Goal: Information Seeking & Learning: Learn about a topic

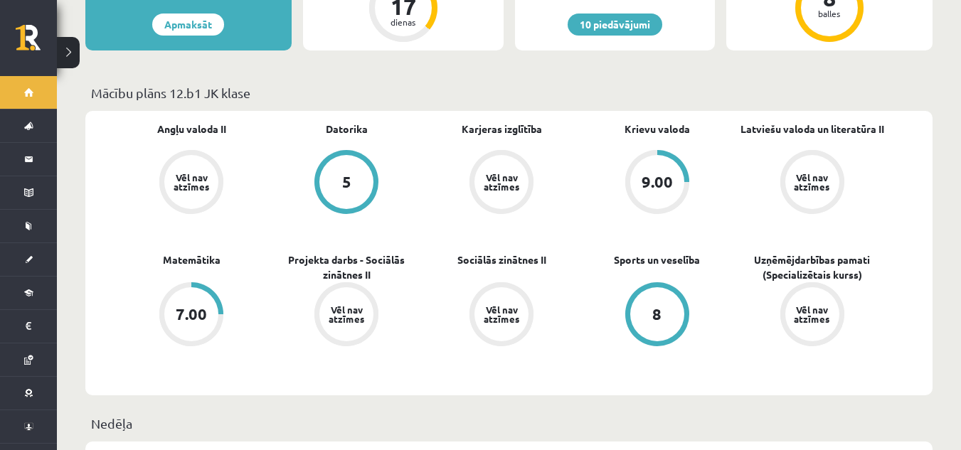
scroll to position [452, 0]
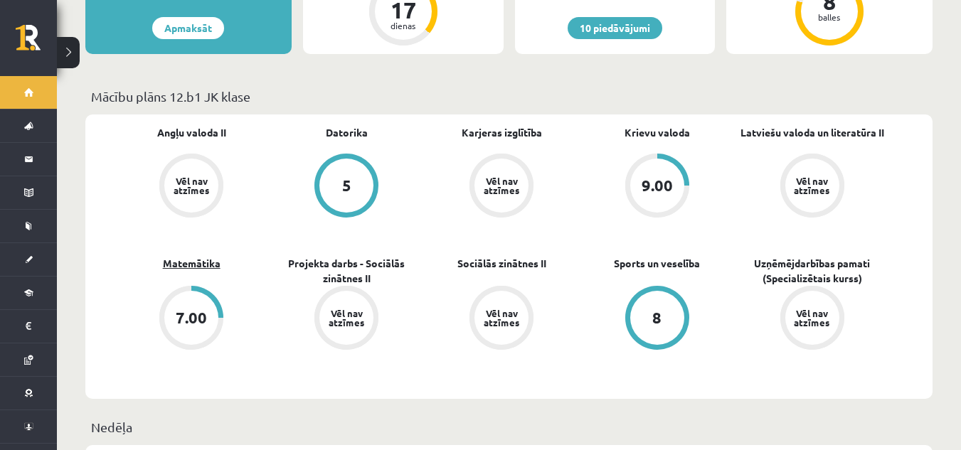
click at [194, 256] on link "Matemātika" at bounding box center [192, 263] width 58 height 15
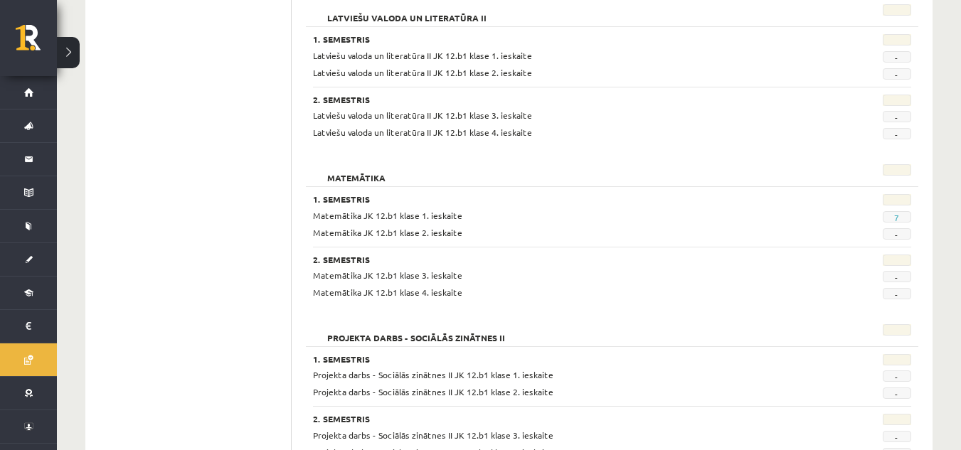
scroll to position [718, 0]
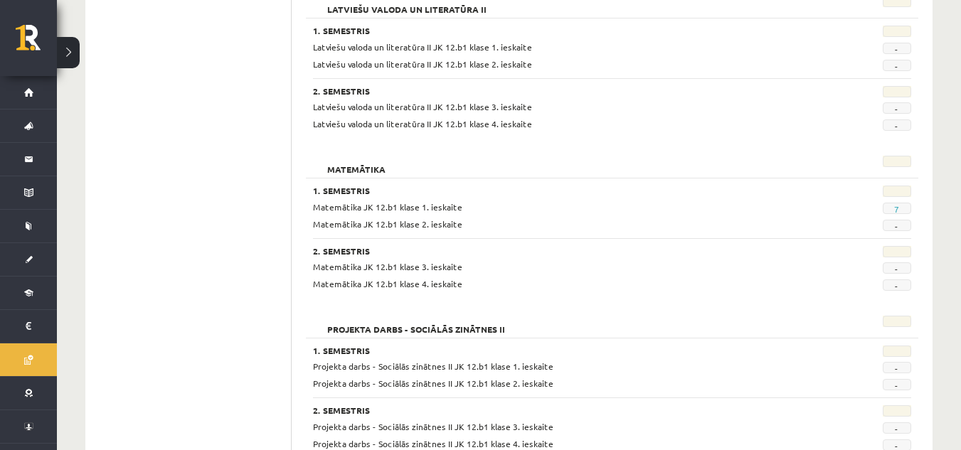
click at [895, 214] on div "Matemātika JK 12.b1 klase 1. ieskaite 7 Matemātika JK 12.b1 klase 2. ieskaite -" at bounding box center [612, 216] width 599 height 31
click at [897, 206] on link "7" at bounding box center [897, 209] width 5 height 11
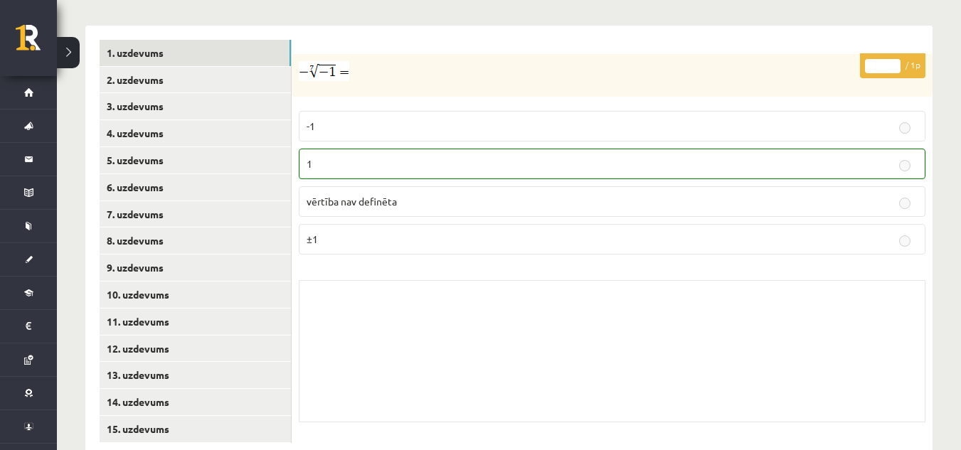
scroll to position [584, 0]
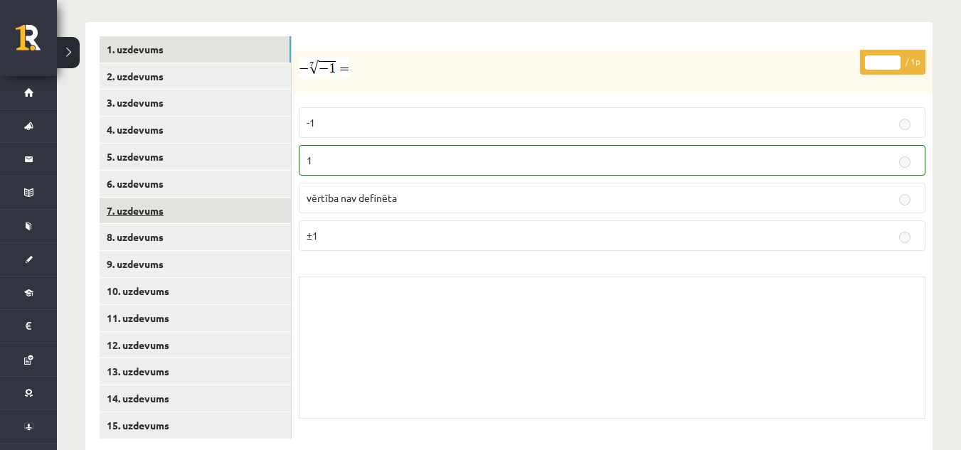
click at [196, 198] on link "7. uzdevums" at bounding box center [195, 211] width 191 height 26
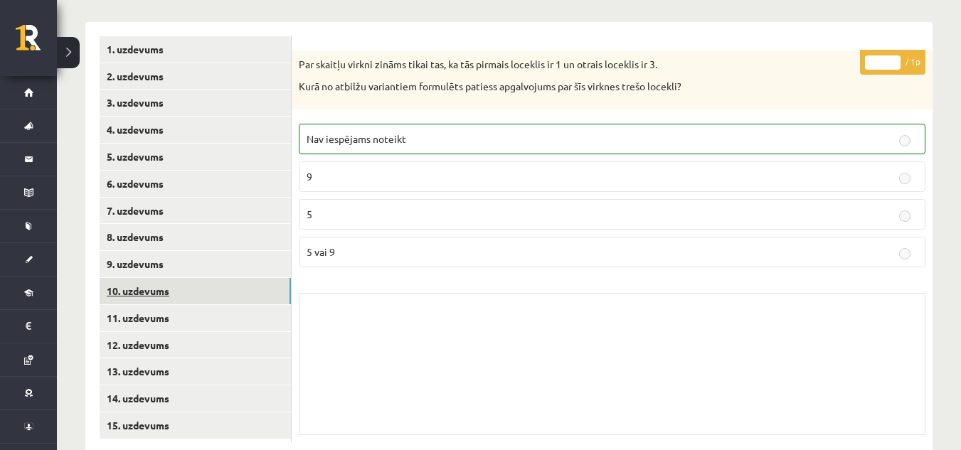
click at [206, 278] on link "10. uzdevums" at bounding box center [195, 291] width 191 height 26
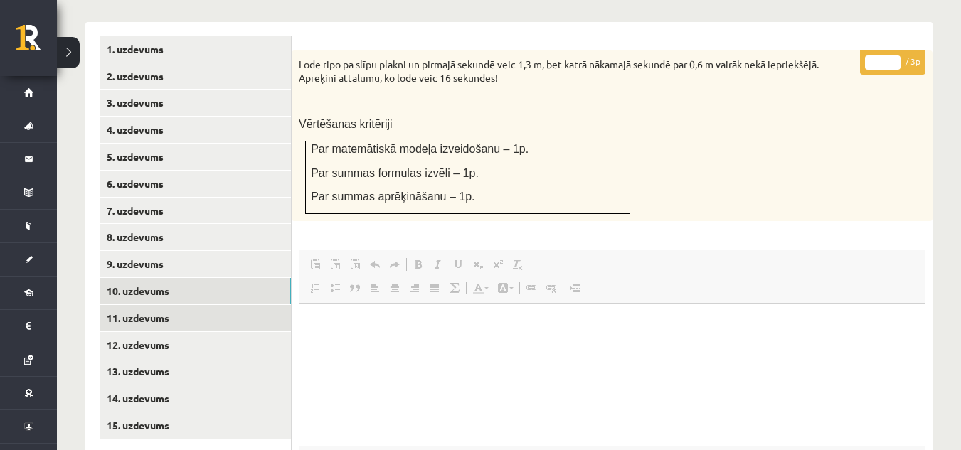
scroll to position [0, 0]
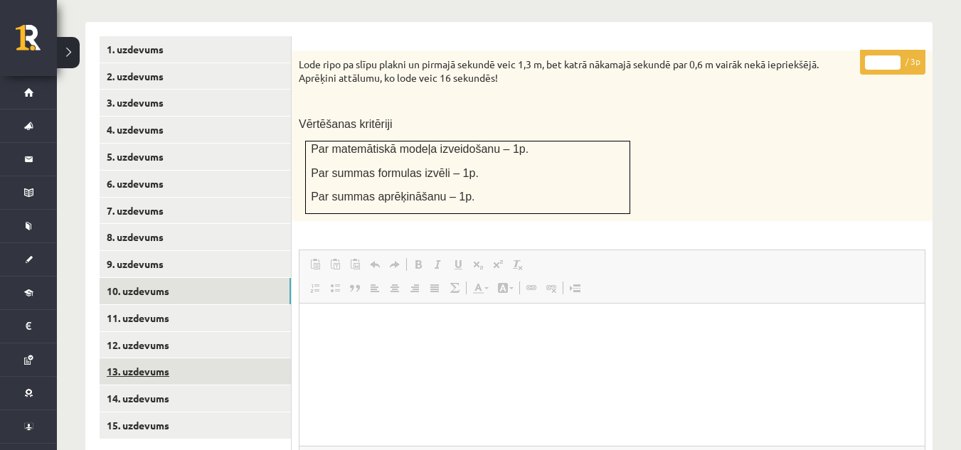
click at [224, 359] on link "13. uzdevums" at bounding box center [195, 372] width 191 height 26
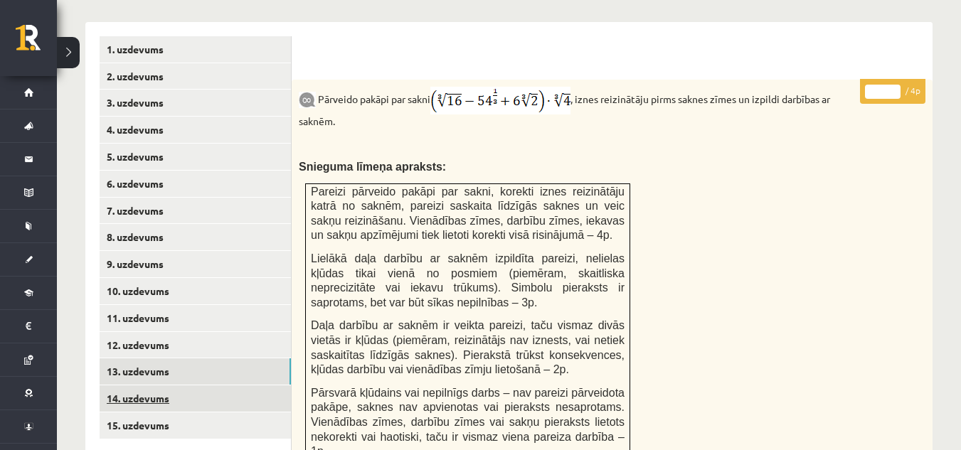
click at [231, 386] on link "14. uzdevums" at bounding box center [195, 399] width 191 height 26
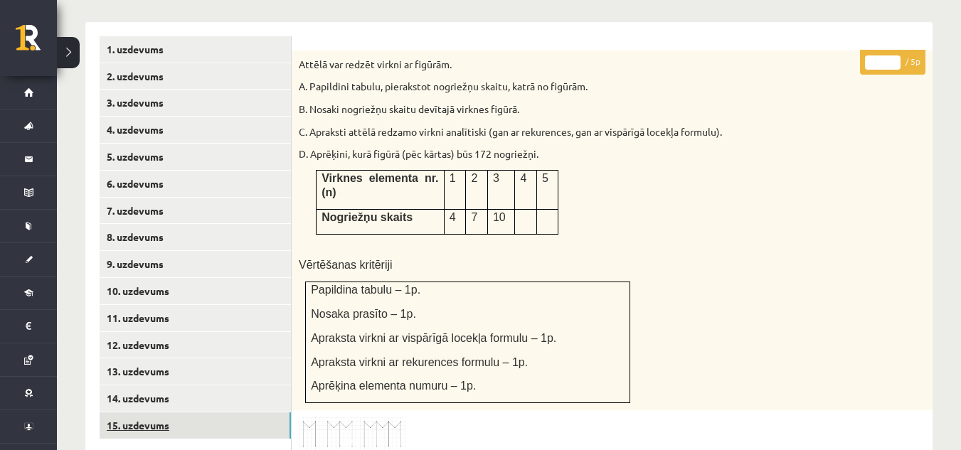
click at [213, 413] on link "15. uzdevums" at bounding box center [195, 426] width 191 height 26
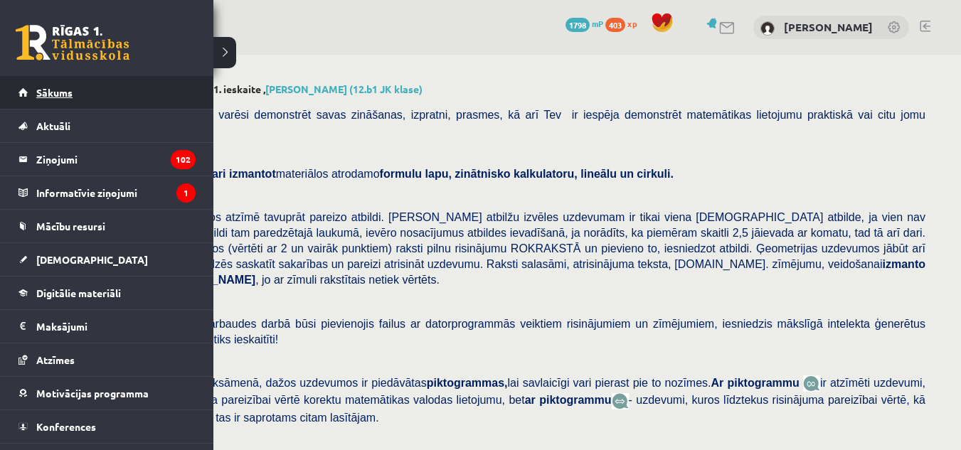
click at [24, 93] on link "Sākums" at bounding box center [107, 92] width 177 height 33
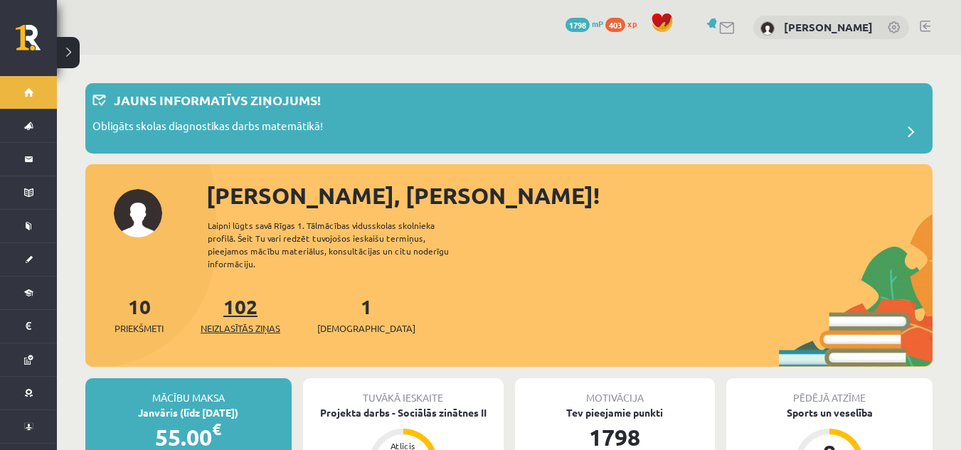
click at [254, 322] on span "Neizlasītās ziņas" at bounding box center [241, 329] width 80 height 14
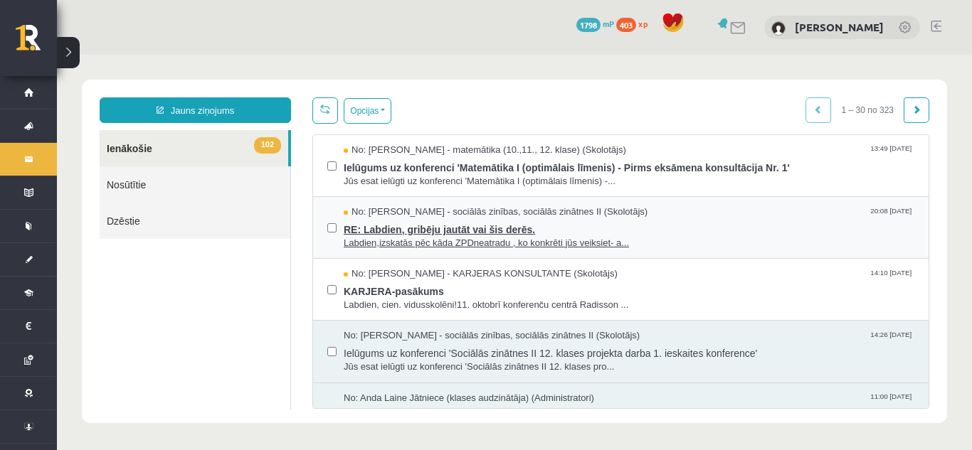
click at [446, 228] on span "RE: Labdien, gribēju jautāt vai šis derēs." at bounding box center [629, 228] width 571 height 18
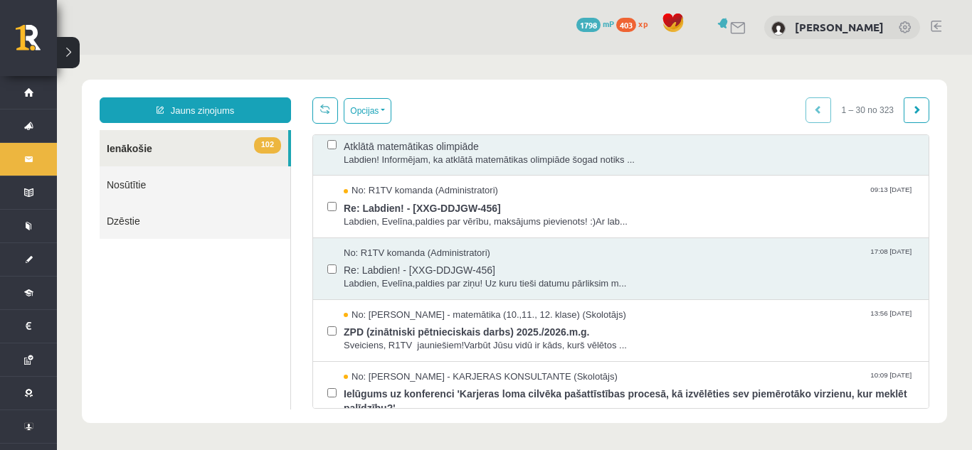
scroll to position [647, 0]
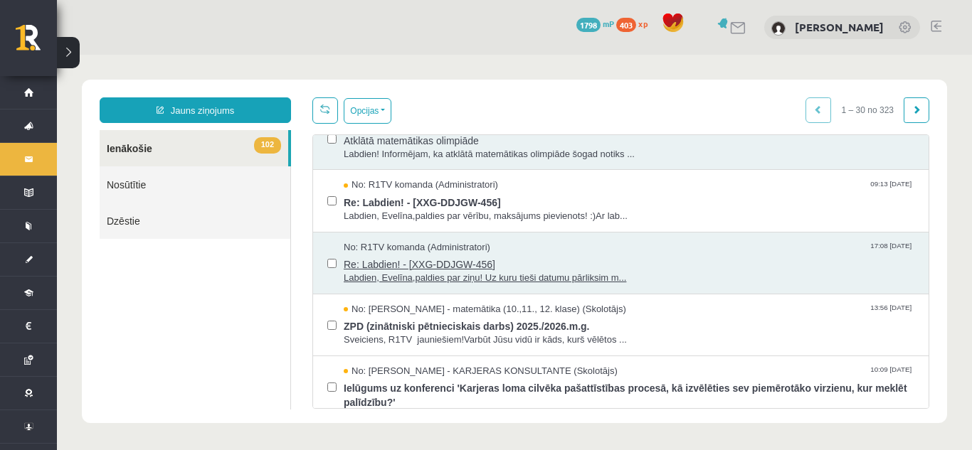
click at [648, 260] on span "Re: Labdien! - [XXG-DDJGW-456]" at bounding box center [629, 263] width 571 height 18
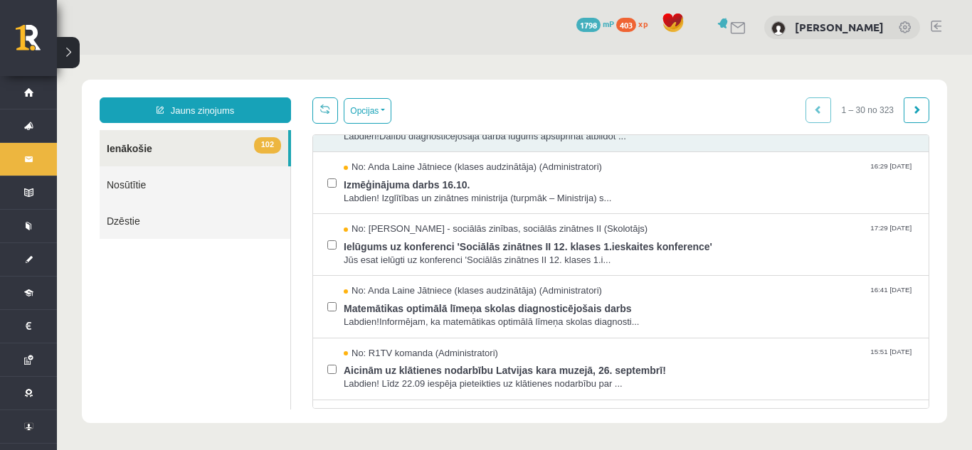
scroll to position [1062, 0]
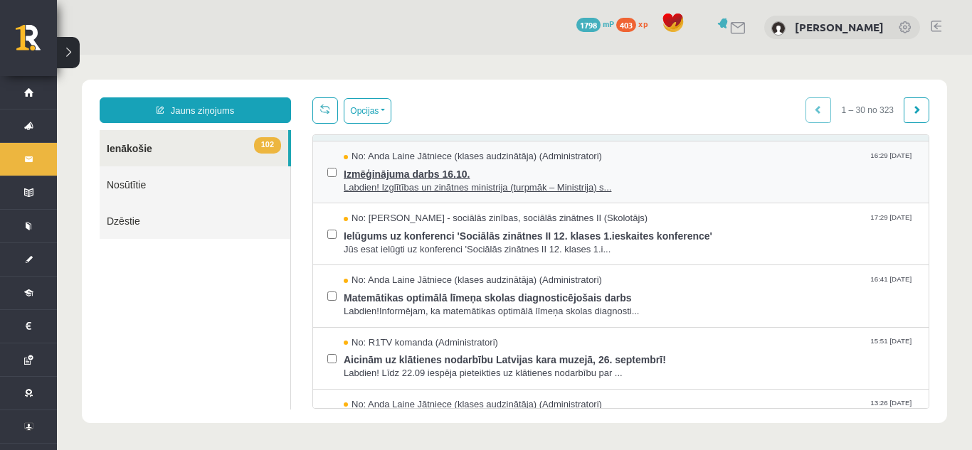
click at [640, 185] on span "Labdien! Izglītības un zinātnes ministrija (turpmāk – Ministrija) s..." at bounding box center [629, 188] width 571 height 14
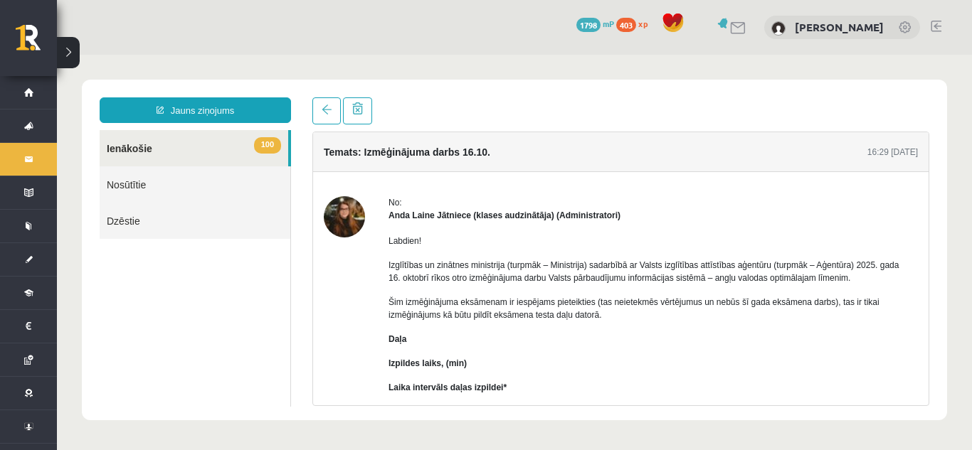
scroll to position [0, 0]
click at [199, 197] on link "Nosūtītie" at bounding box center [195, 185] width 191 height 36
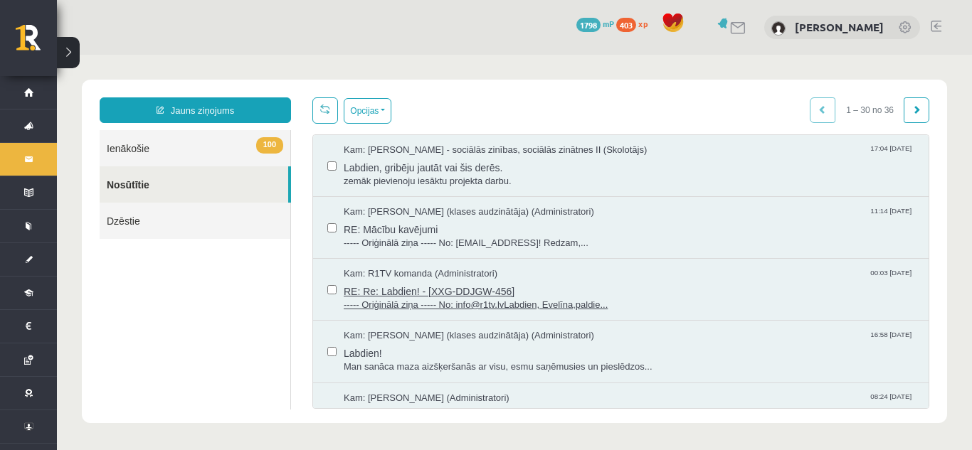
click at [441, 279] on span "Kam: R1TV komanda (Administratori)" at bounding box center [421, 275] width 154 height 14
click at [454, 369] on span "Man sanāca maza aizšķeršanās ar visu, esmu saņēmusies un pieslēdzos..." at bounding box center [629, 368] width 571 height 14
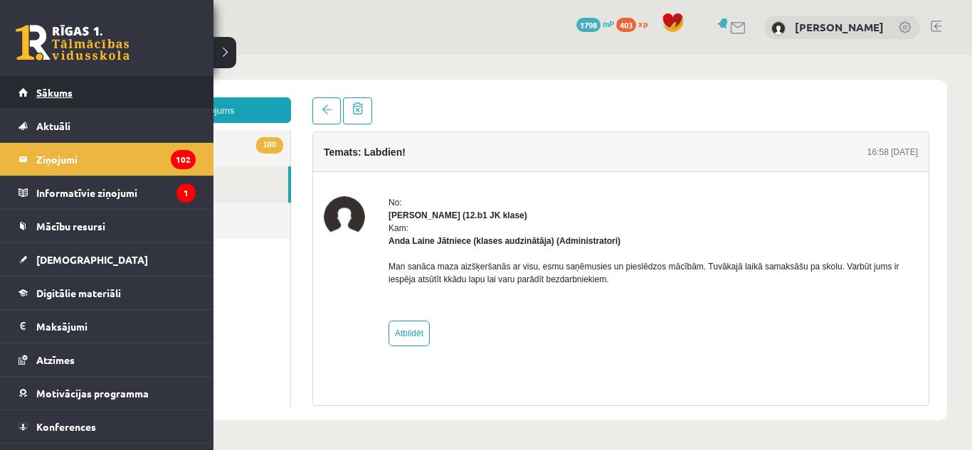
click at [44, 93] on span "Sākums" at bounding box center [54, 92] width 36 height 13
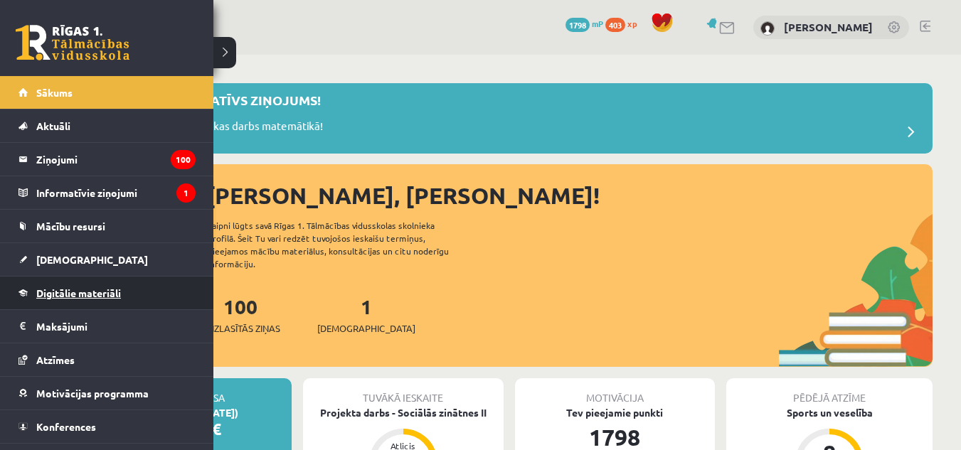
click at [33, 297] on link "Digitālie materiāli" at bounding box center [107, 293] width 177 height 33
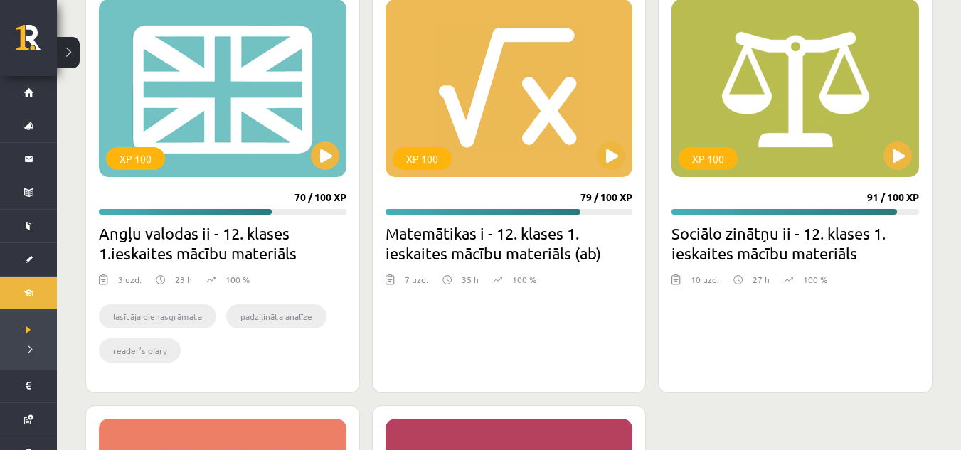
scroll to position [1846, 0]
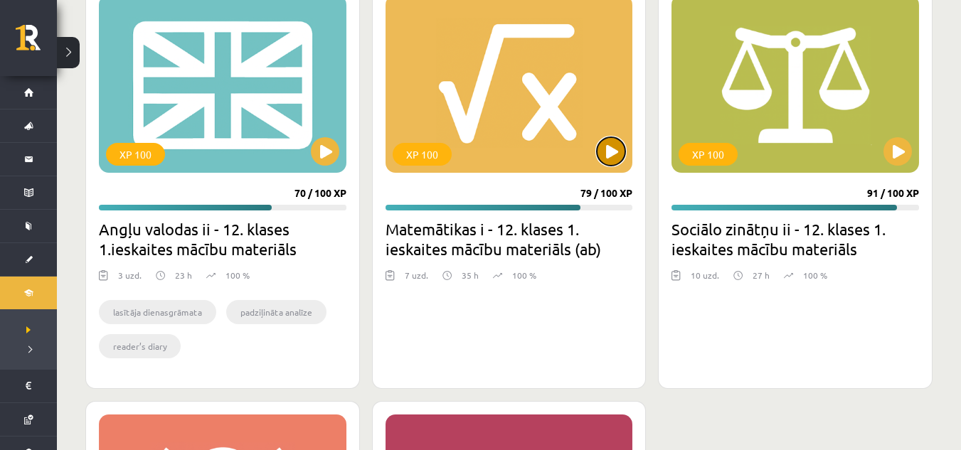
click at [606, 157] on button at bounding box center [611, 151] width 28 height 28
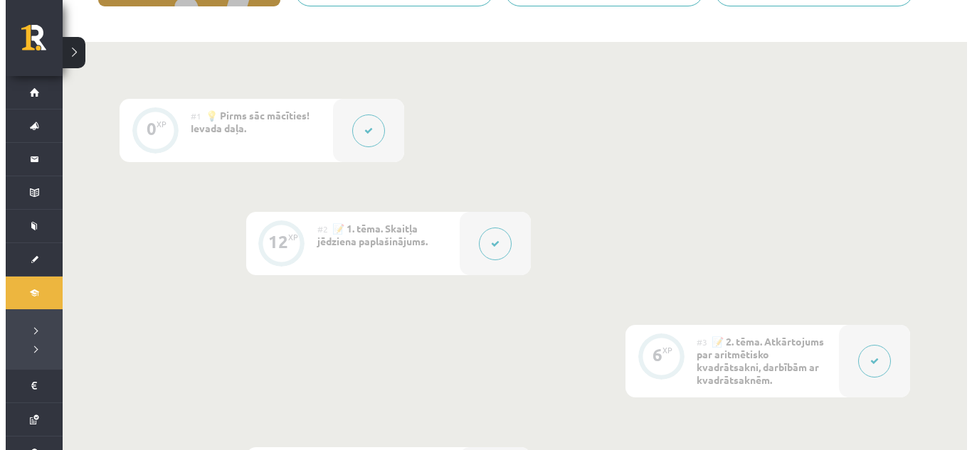
scroll to position [287, 0]
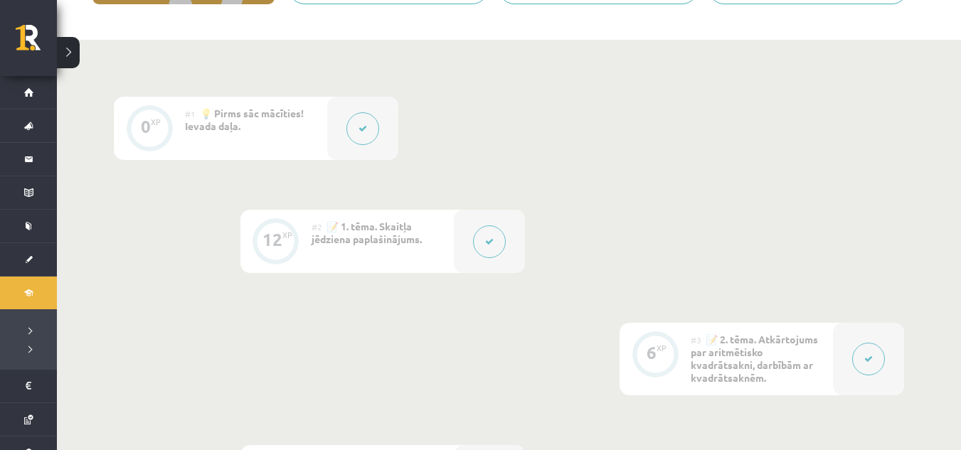
click at [486, 247] on button at bounding box center [489, 242] width 33 height 33
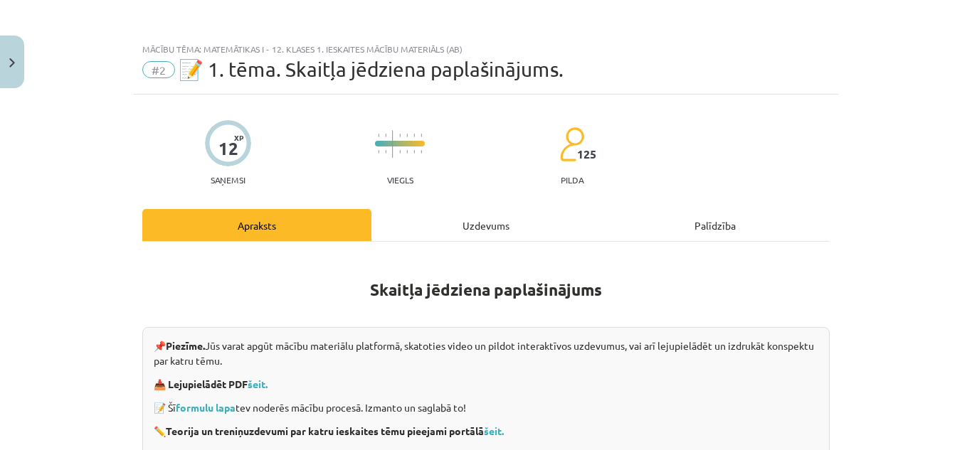
click at [503, 233] on div "Uzdevums" at bounding box center [485, 225] width 229 height 32
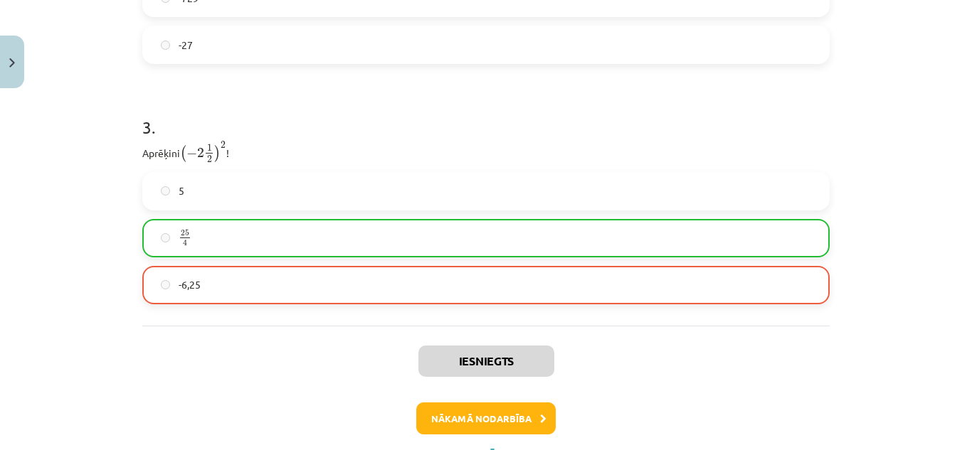
scroll to position [912, 0]
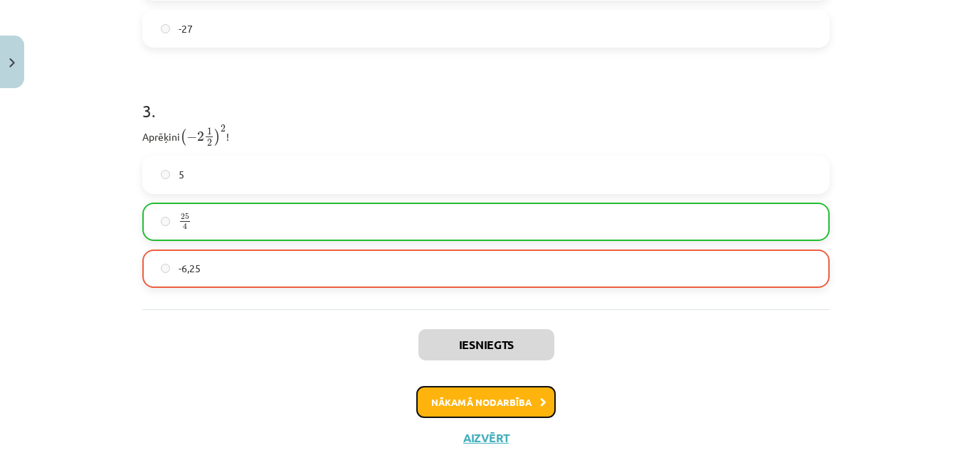
click at [474, 413] on button "Nākamā nodarbība" at bounding box center [485, 402] width 139 height 33
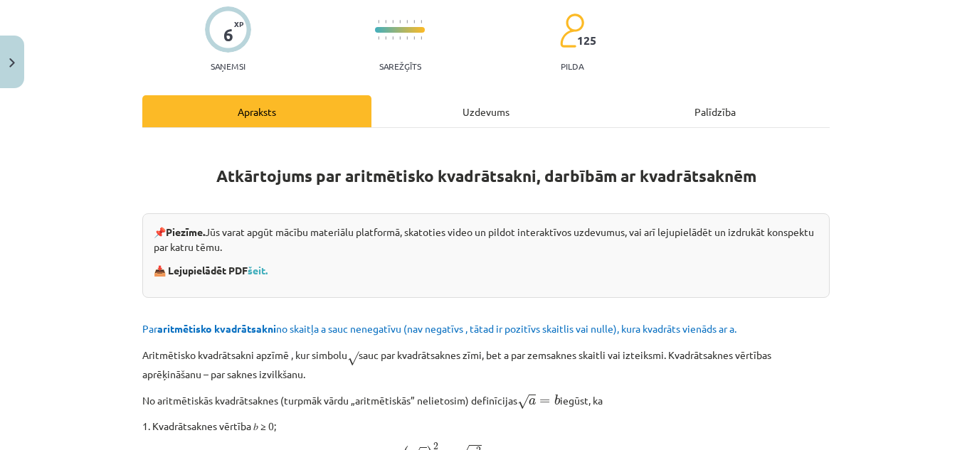
scroll to position [36, 0]
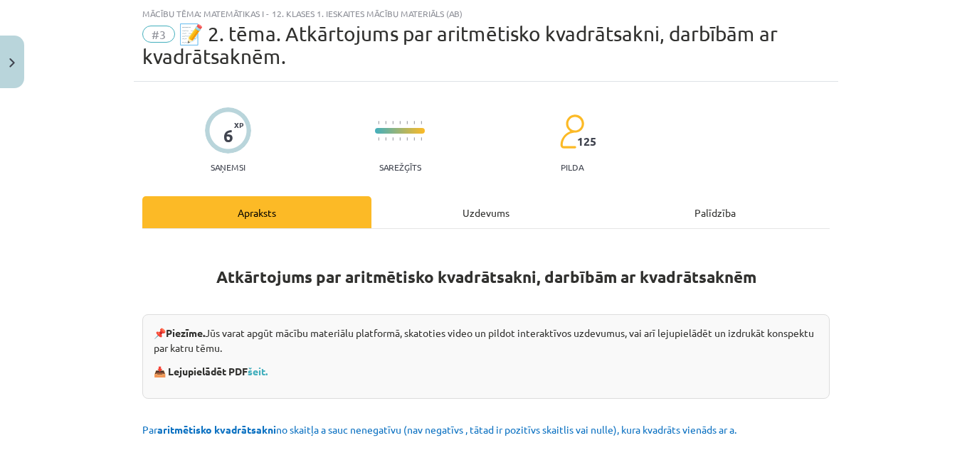
click at [456, 215] on div "Uzdevums" at bounding box center [485, 212] width 229 height 32
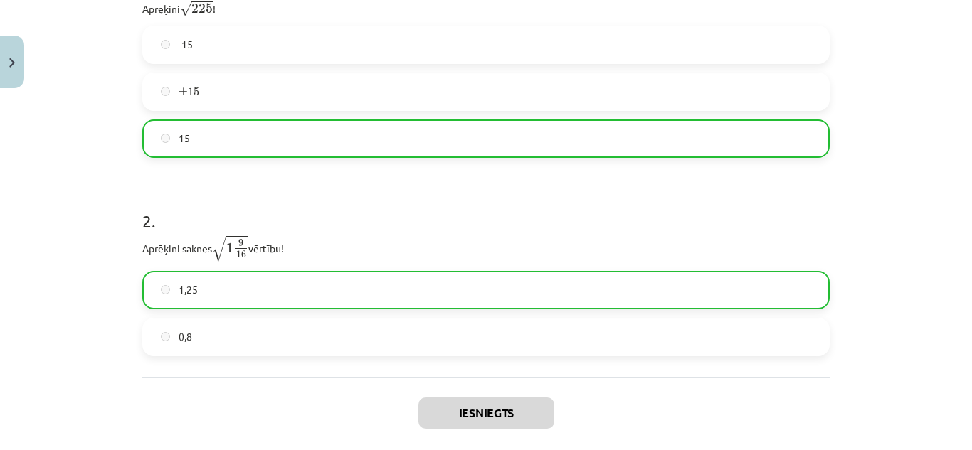
scroll to position [472, 0]
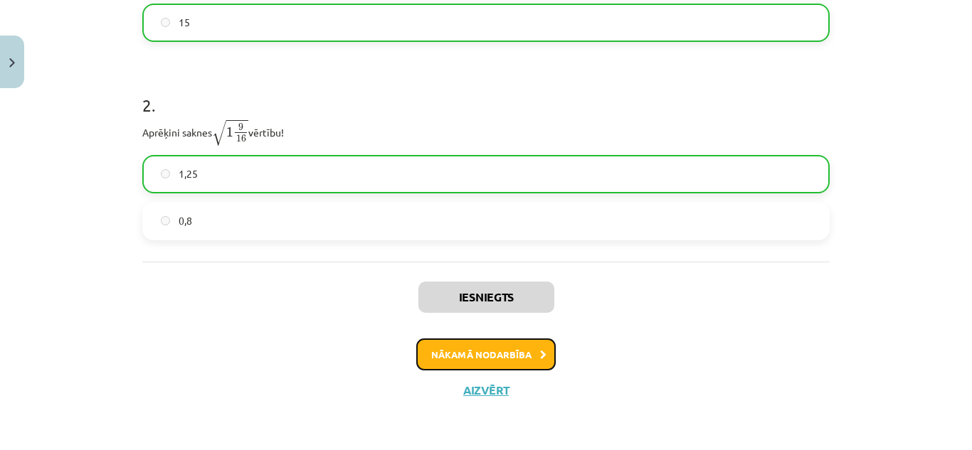
click at [495, 349] on button "Nākamā nodarbība" at bounding box center [485, 355] width 139 height 33
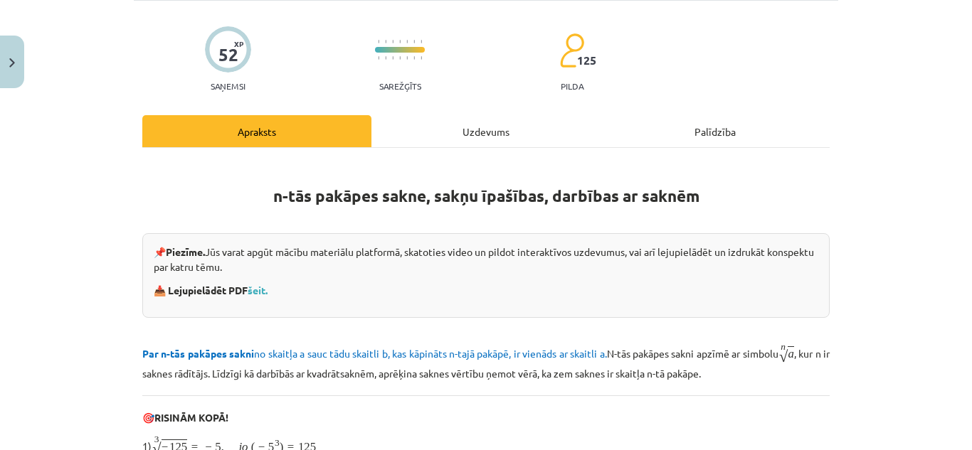
scroll to position [36, 0]
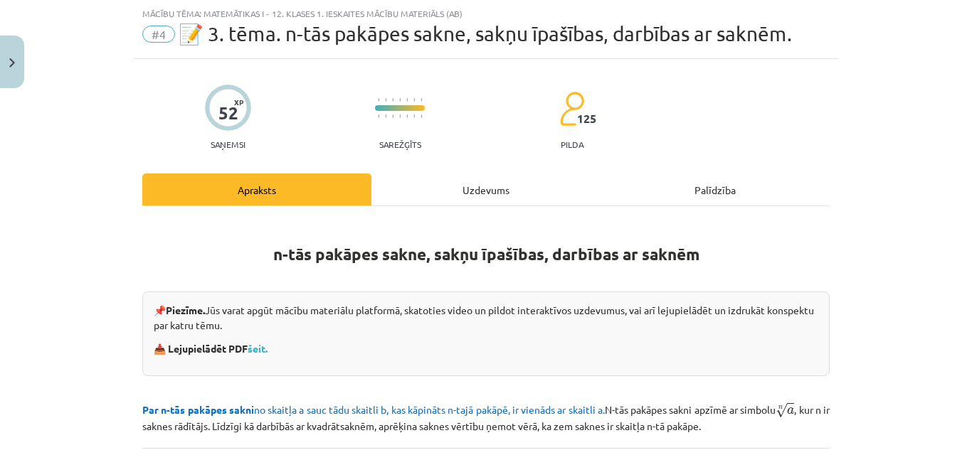
click at [491, 196] on div "Uzdevums" at bounding box center [485, 190] width 229 height 32
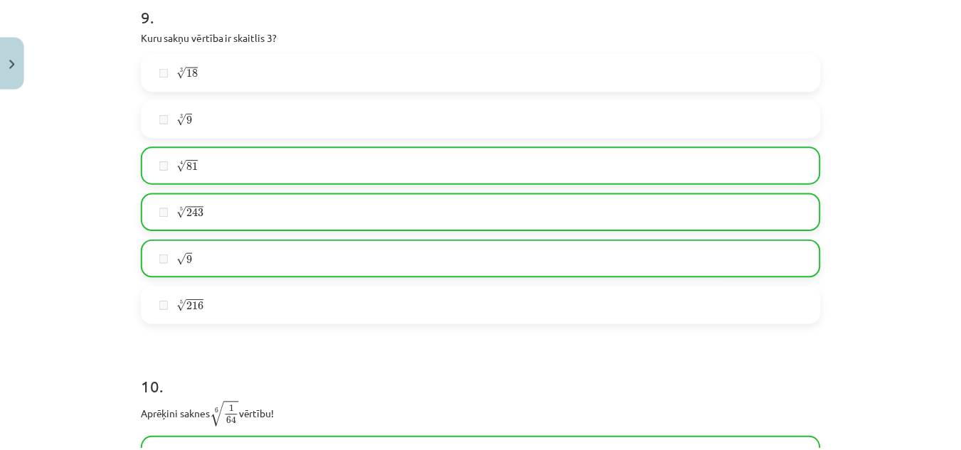
scroll to position [3297, 0]
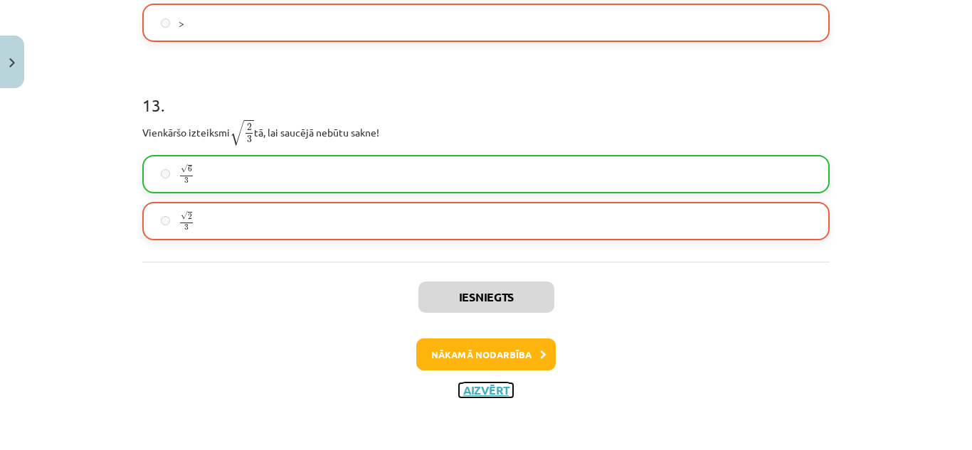
click at [482, 389] on button "Aizvērt" at bounding box center [486, 391] width 54 height 14
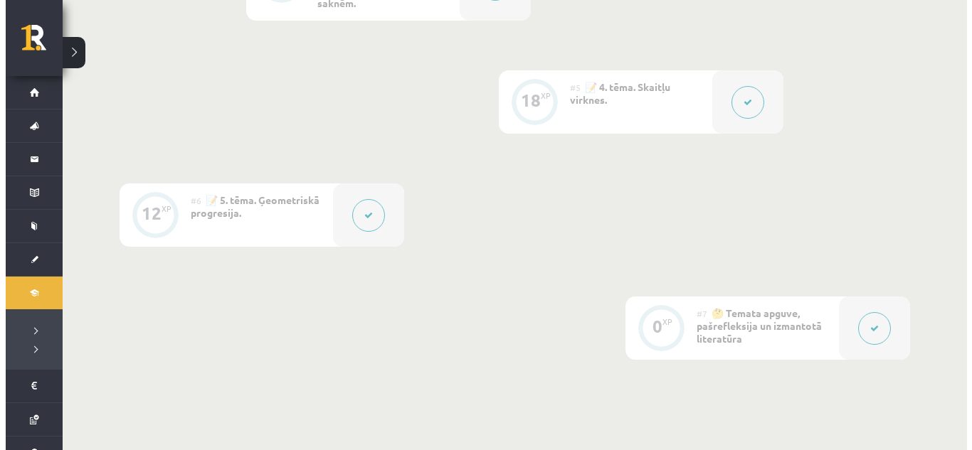
scroll to position [779, 0]
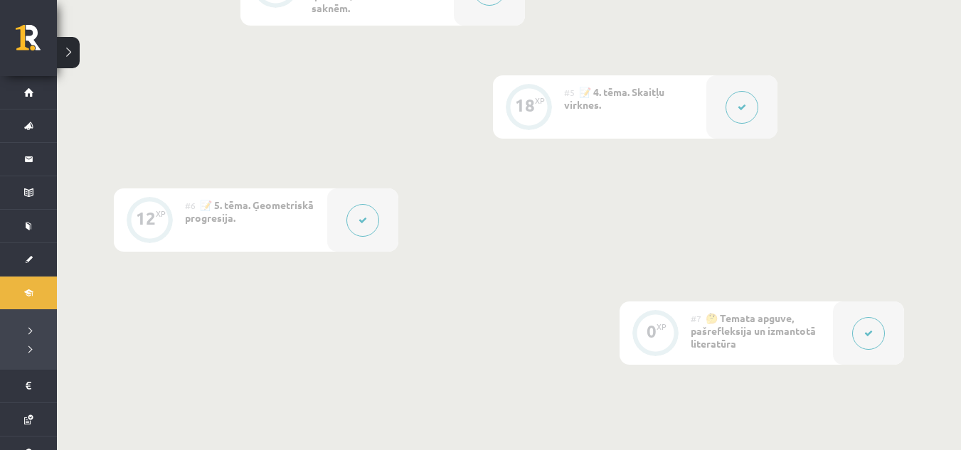
click at [719, 101] on div at bounding box center [742, 106] width 71 height 63
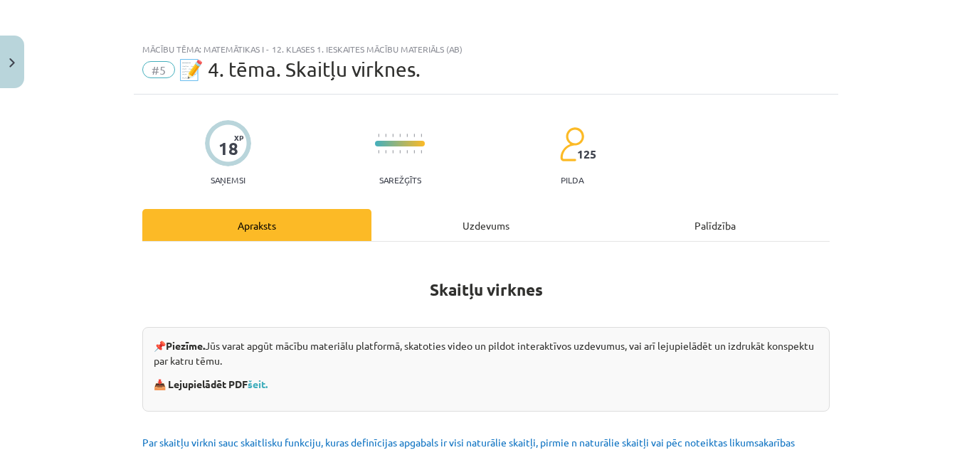
click at [484, 221] on div "Uzdevums" at bounding box center [485, 225] width 229 height 32
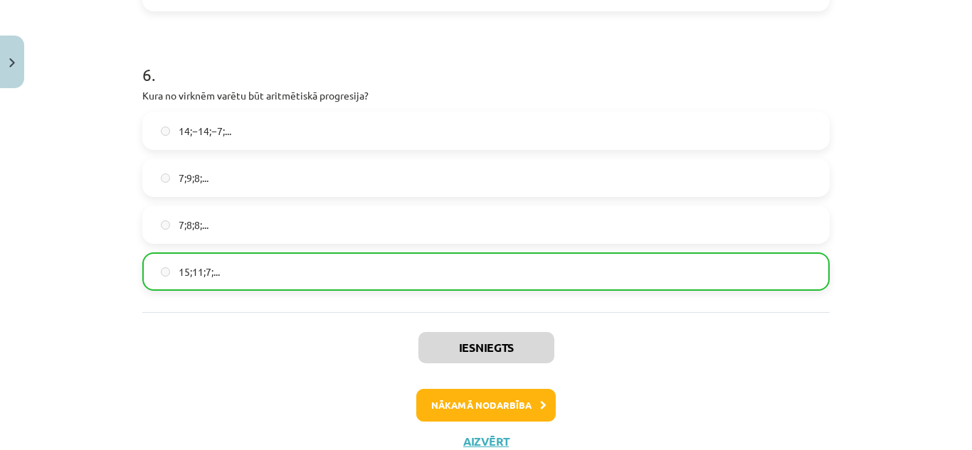
scroll to position [1683, 0]
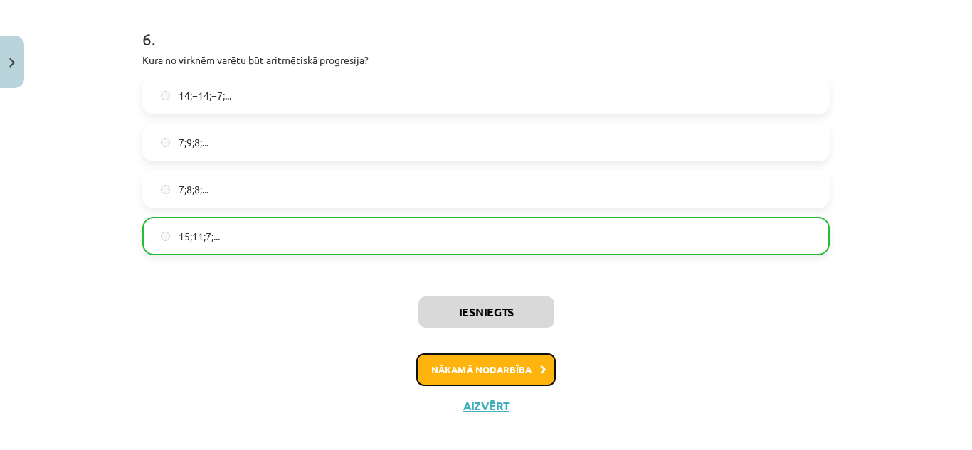
click at [491, 376] on button "Nākamā nodarbība" at bounding box center [485, 370] width 139 height 33
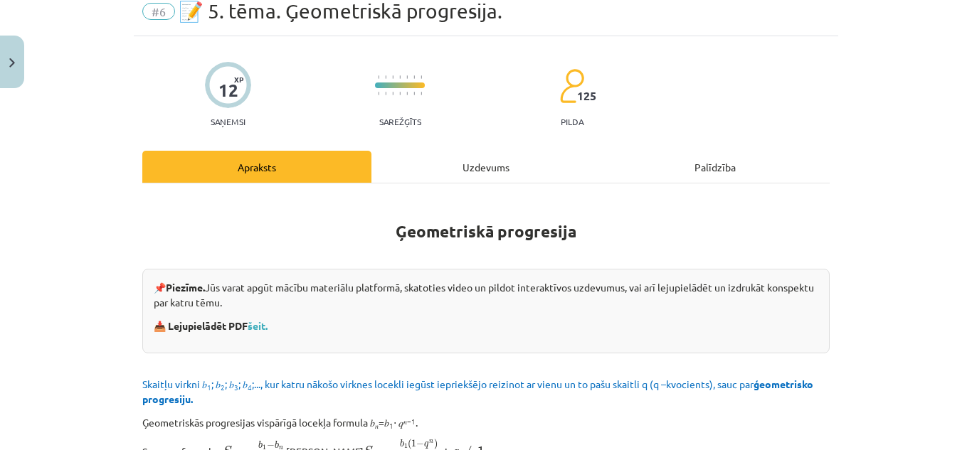
scroll to position [36, 0]
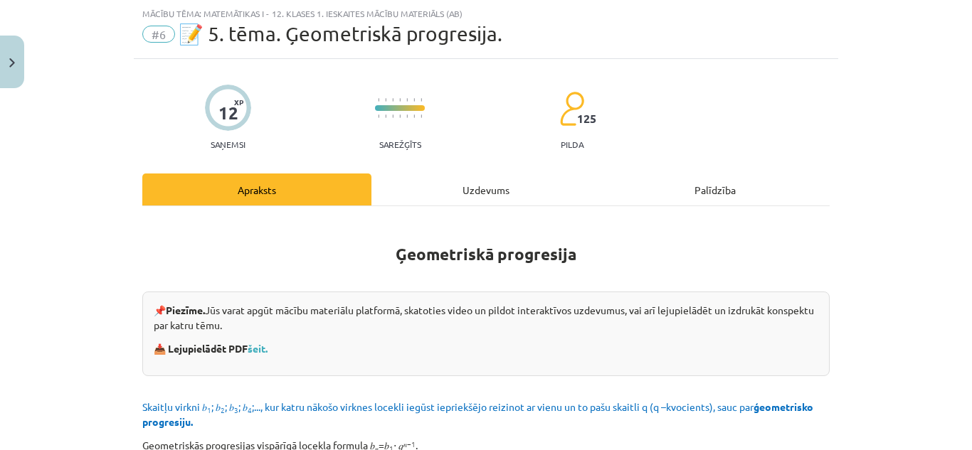
click at [457, 185] on div "Uzdevums" at bounding box center [485, 190] width 229 height 32
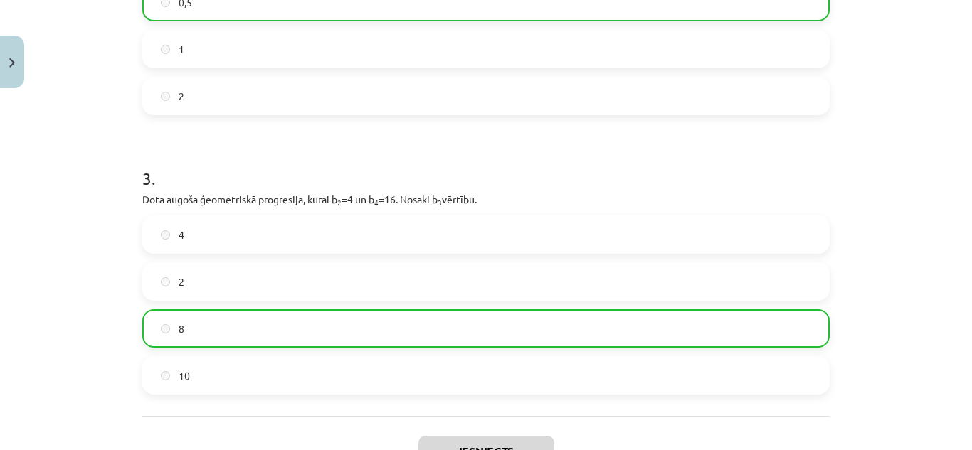
scroll to position [760, 0]
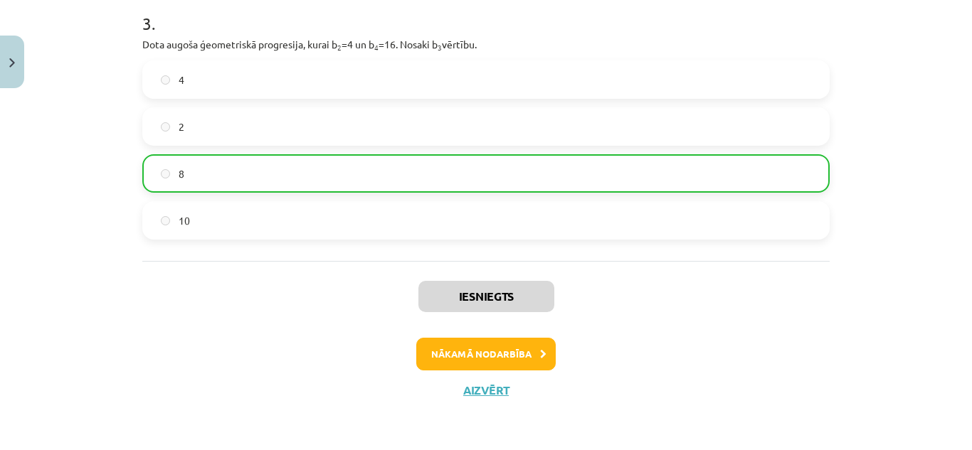
click at [503, 337] on div "Iesniegts Nākamā nodarbība Aizvērt" at bounding box center [485, 333] width 687 height 145
click at [506, 351] on button "Nākamā nodarbība" at bounding box center [485, 354] width 139 height 33
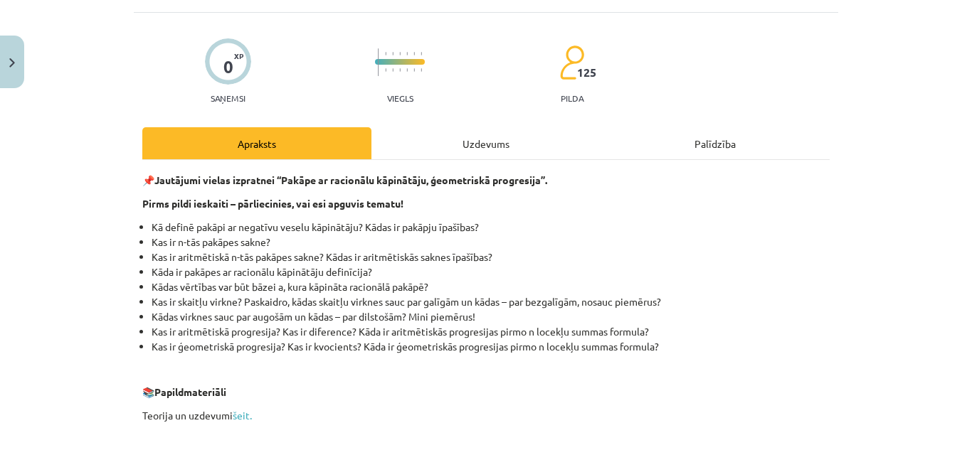
scroll to position [36, 0]
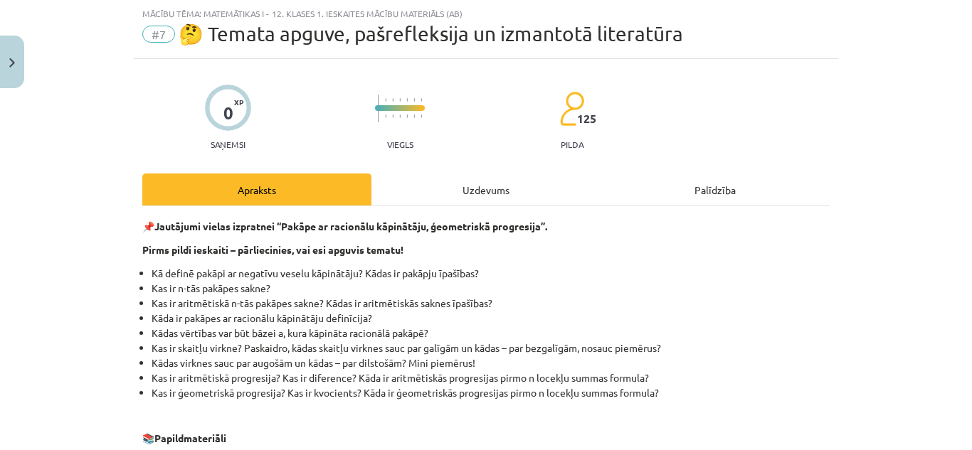
click at [495, 190] on div "Uzdevums" at bounding box center [485, 190] width 229 height 32
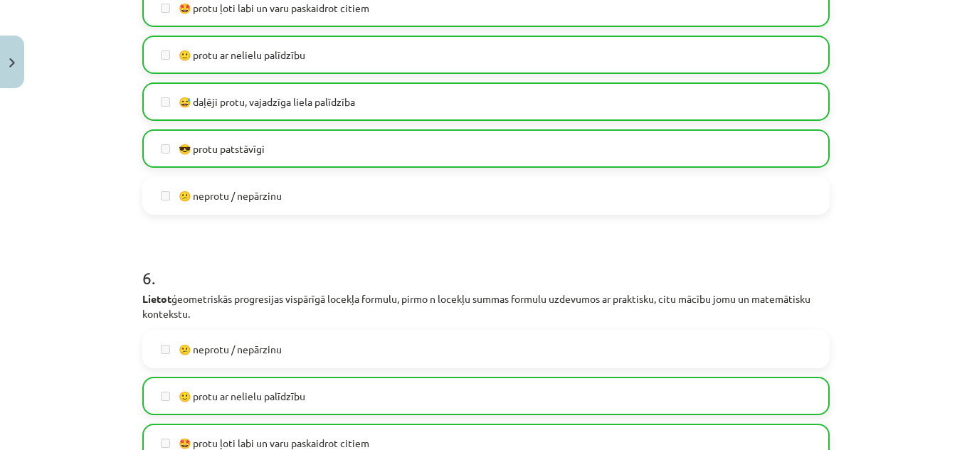
scroll to position [1671, 0]
